Goal: Task Accomplishment & Management: Manage account settings

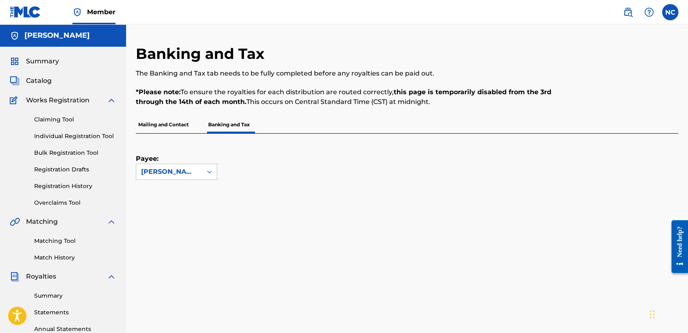
click at [669, 11] on label at bounding box center [670, 12] width 16 height 16
click at [670, 12] on input "NC [PERSON_NAME] [PERSON_NAME][EMAIL_ADDRESS][DOMAIN_NAME] Notification Prefere…" at bounding box center [670, 12] width 0 height 0
click at [591, 116] on p "Log out" at bounding box center [590, 114] width 19 height 7
click at [670, 12] on input "NC [PERSON_NAME] [PERSON_NAME][EMAIL_ADDRESS][DOMAIN_NAME] Notification Prefere…" at bounding box center [670, 12] width 0 height 0
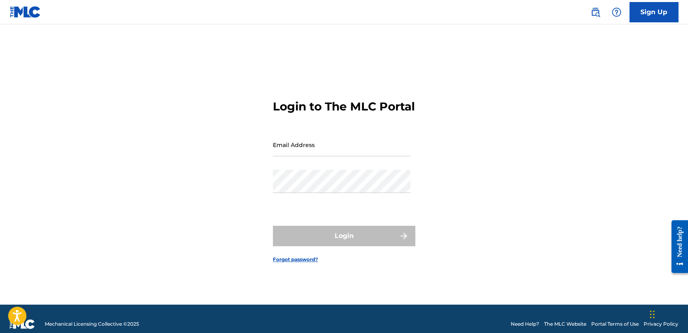
type input "[EMAIL_ADDRESS][DOMAIN_NAME]"
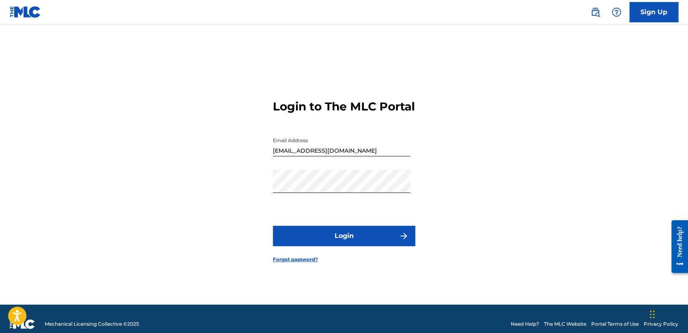
click at [591, 116] on div "Login to The MLC Portal Email Address [EMAIL_ADDRESS][DOMAIN_NAME] Password Log…" at bounding box center [343, 175] width 569 height 260
